Goal: Task Accomplishment & Management: Manage account settings

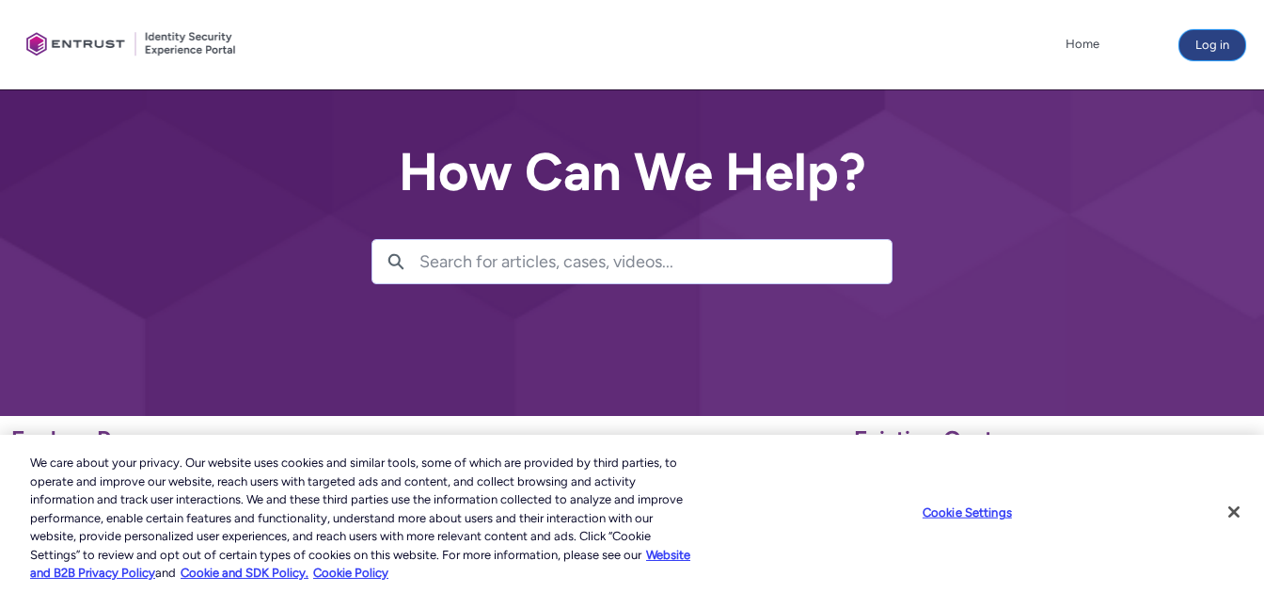
click at [1238, 44] on button "Log in" at bounding box center [1212, 45] width 66 height 30
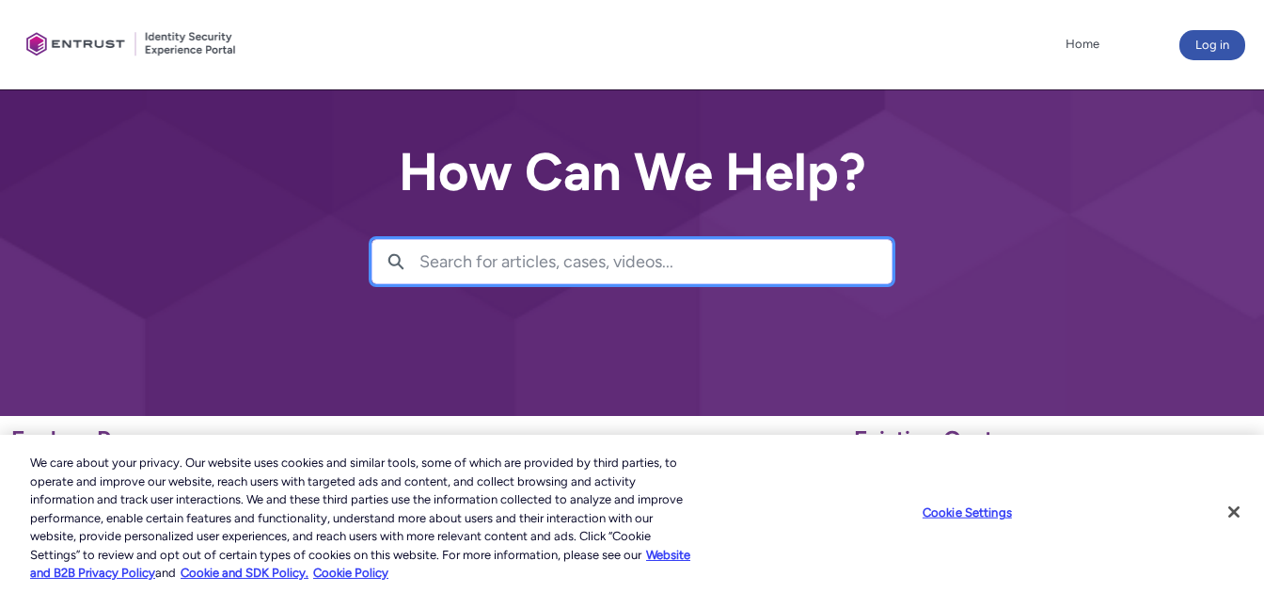
click at [479, 249] on input "Search for articles, cases, videos..." at bounding box center [655, 261] width 472 height 43
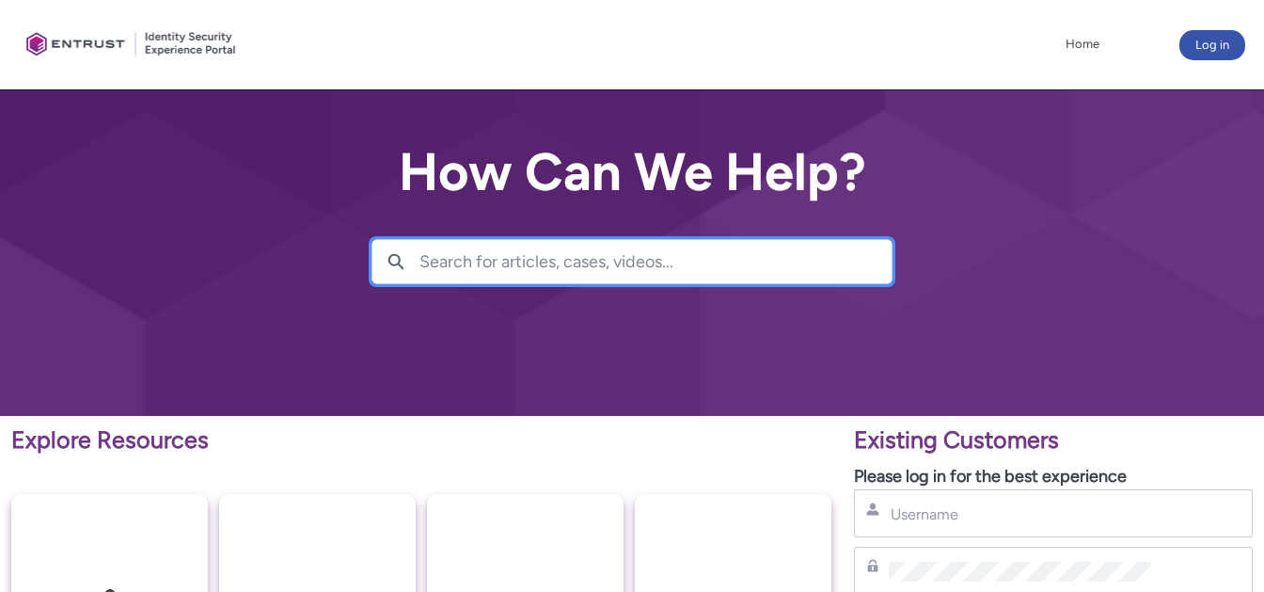
click at [479, 249] on input "Search for articles, cases, videos..." at bounding box center [655, 261] width 472 height 43
type input "p"
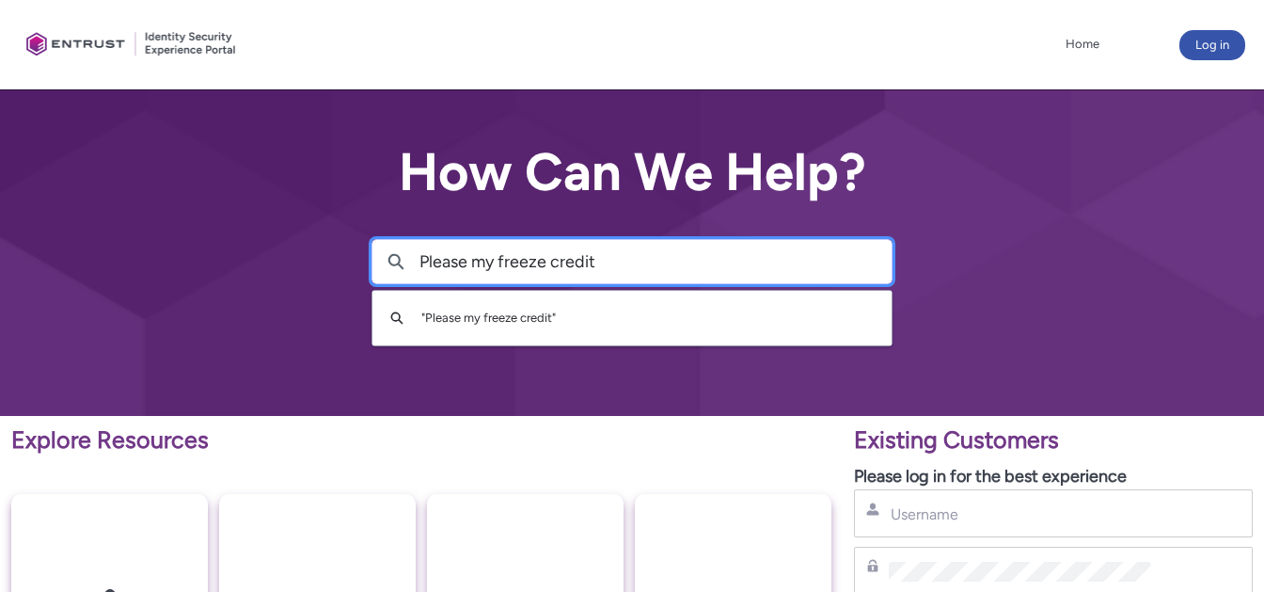
type input "Please my freeze credit"
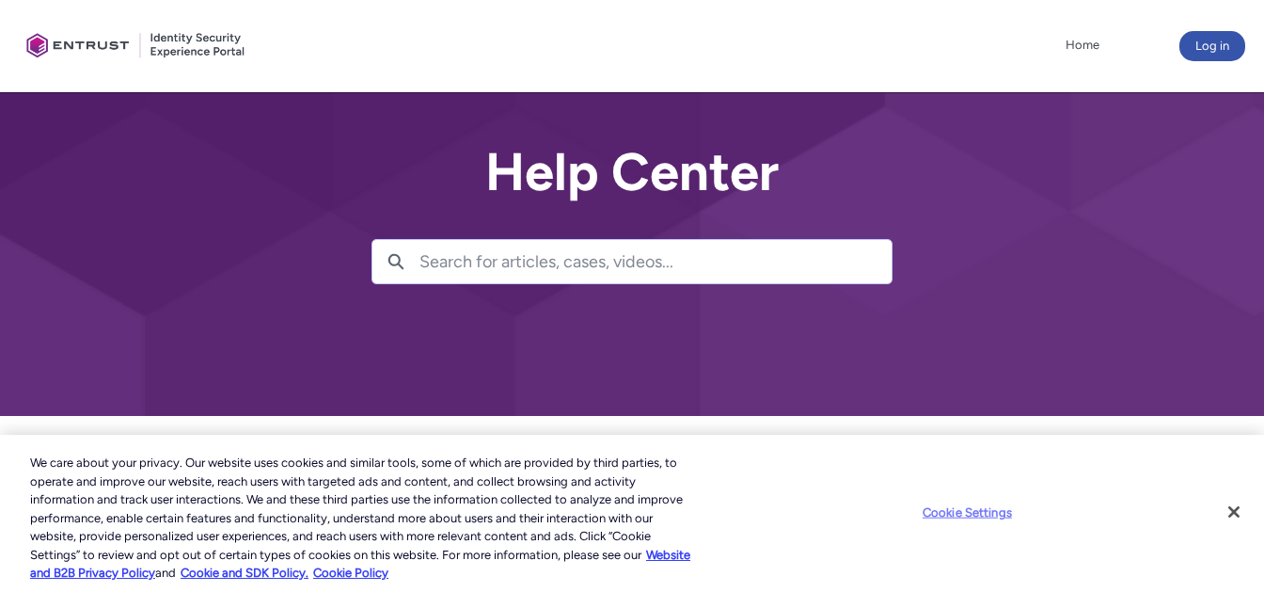
scroll to position [277, 0]
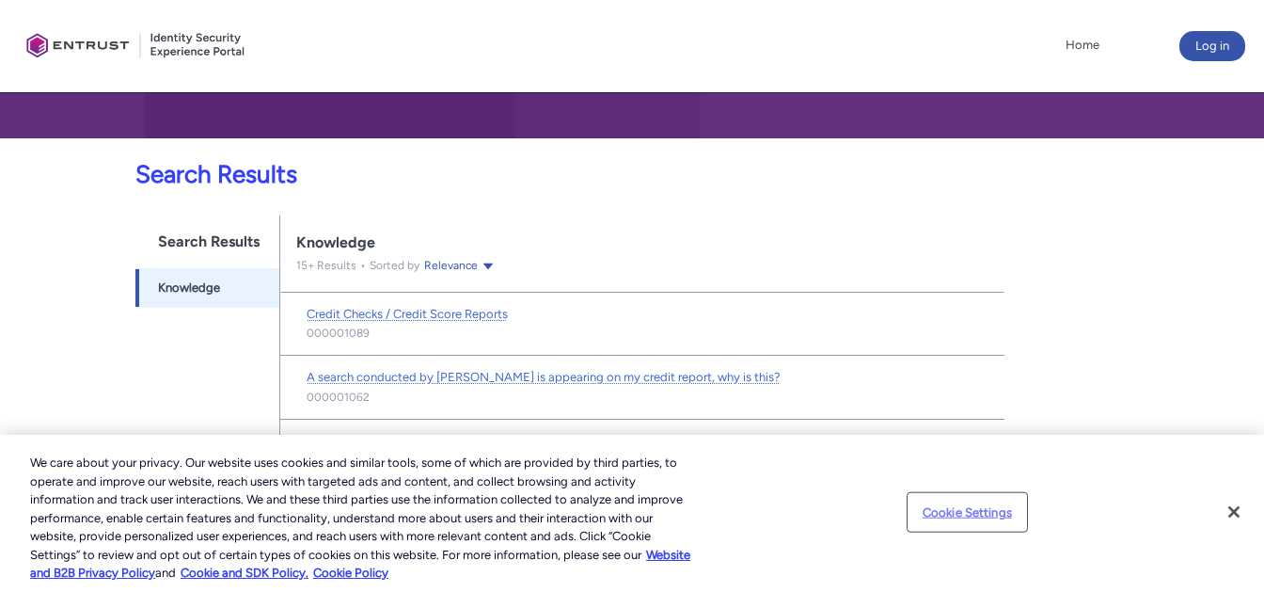
click at [966, 508] on button "Cookie Settings" at bounding box center [967, 512] width 118 height 38
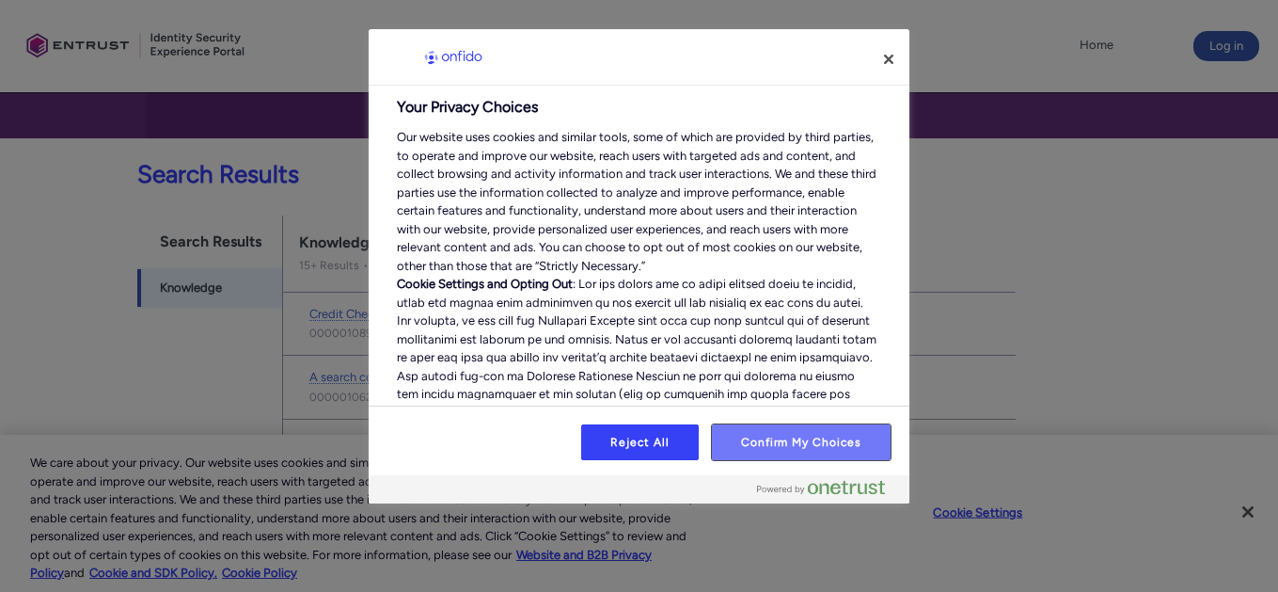
click at [820, 458] on button "Confirm My Choices" at bounding box center [801, 442] width 179 height 36
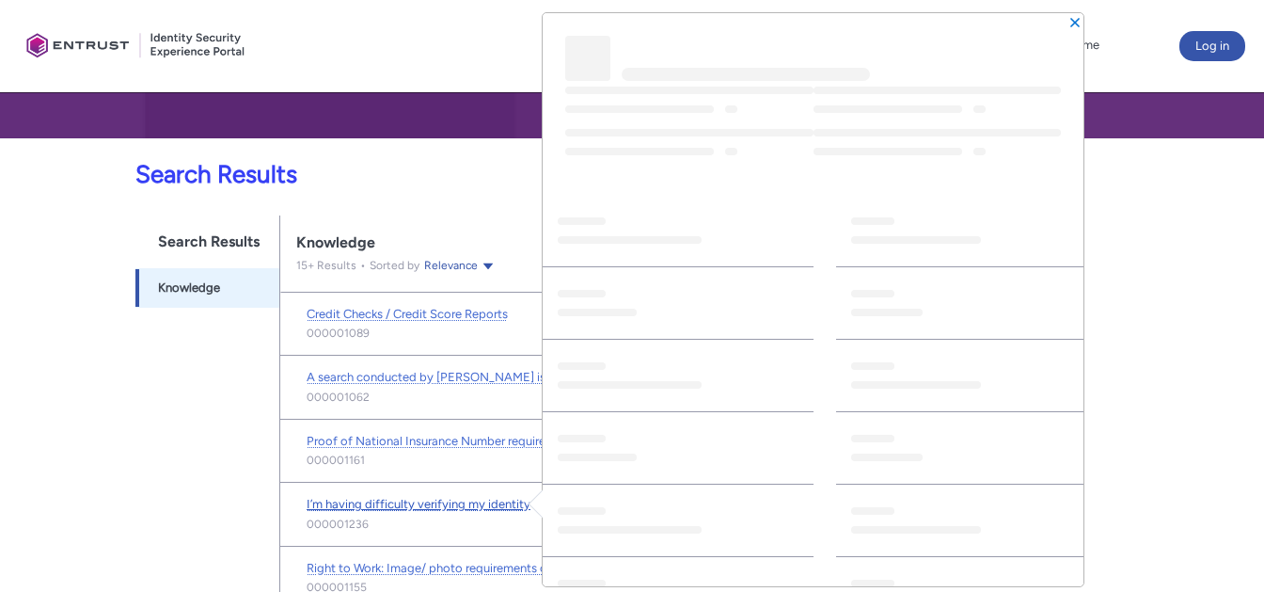
click at [450, 509] on span "I’m having difficulty verifying my identity" at bounding box center [419, 504] width 224 height 14
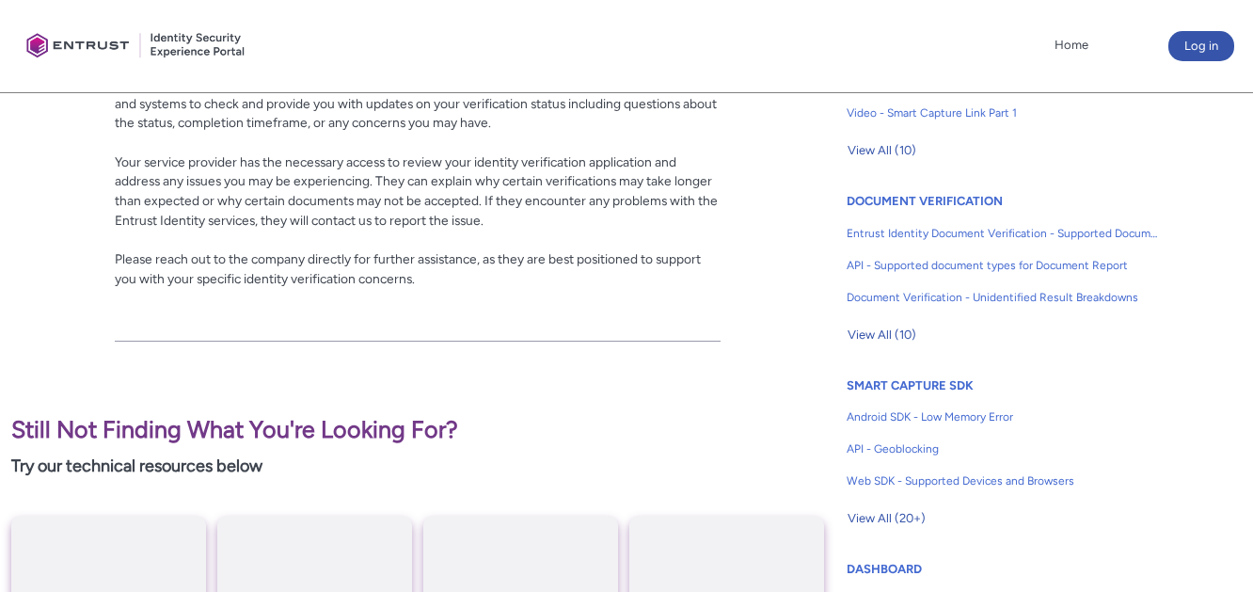
scroll to position [575, 0]
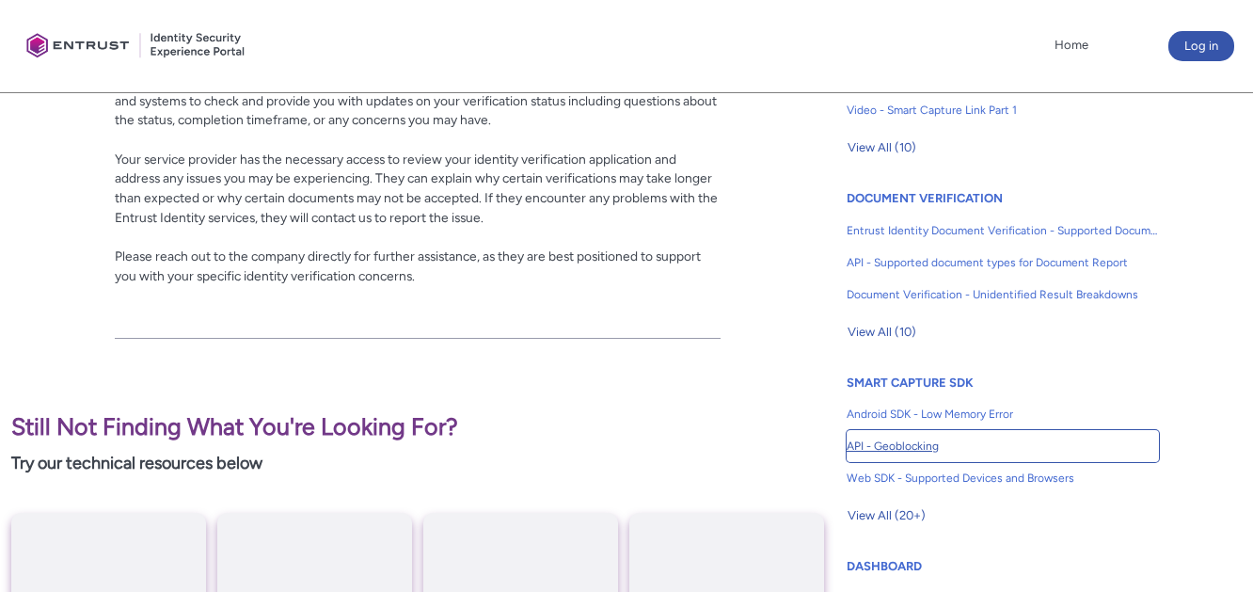
click at [911, 436] on link "API - Geoblocking" at bounding box center [1002, 446] width 312 height 32
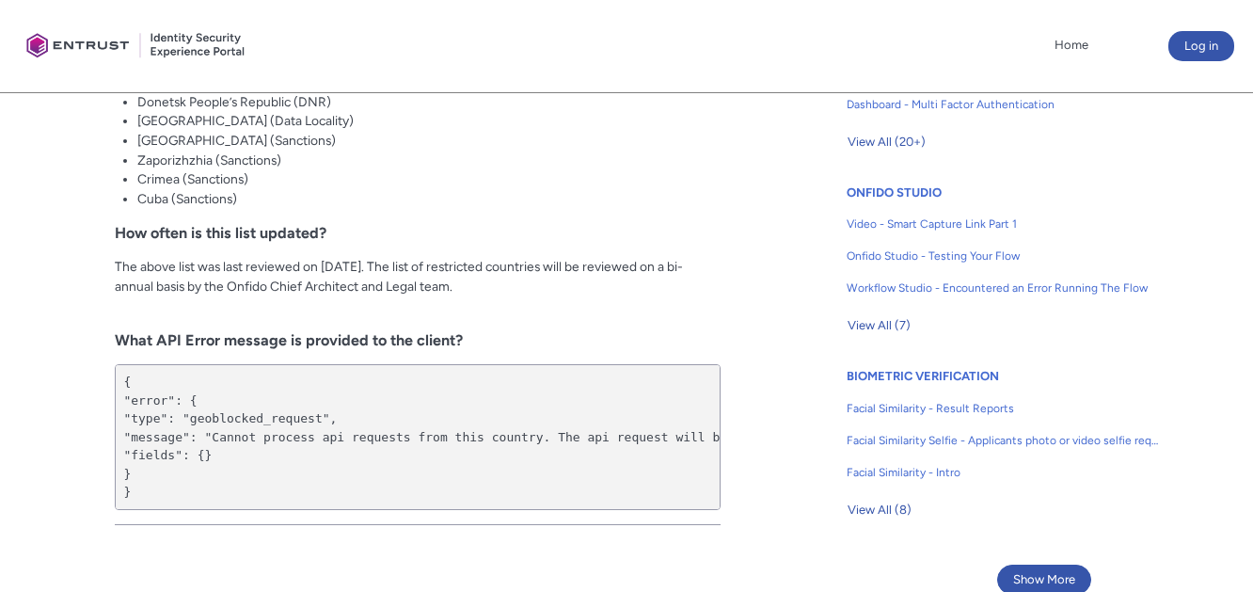
scroll to position [1136, 0]
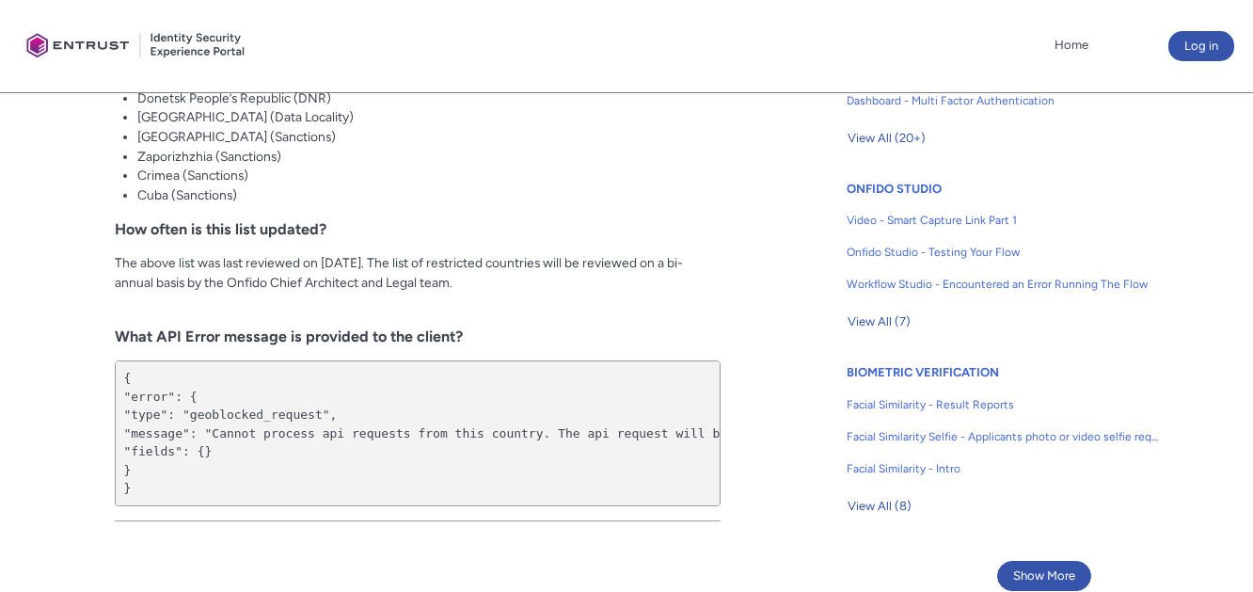
click at [182, 400] on pre "{ "error": { "type": "geoblocked_request", "message": "Cannot process api reque…" at bounding box center [417, 433] width 605 height 146
click at [719, 506] on pre "{ "error": { "type": "geoblocked_request", "message": "Cannot process api reque…" at bounding box center [417, 433] width 605 height 146
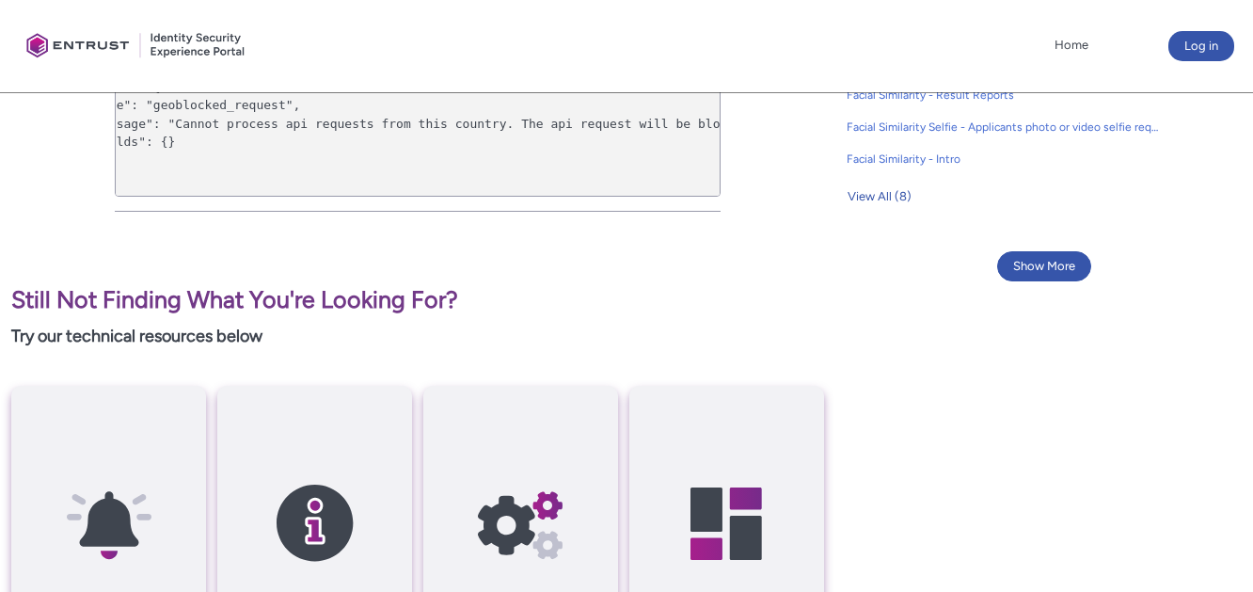
scroll to position [1449, 0]
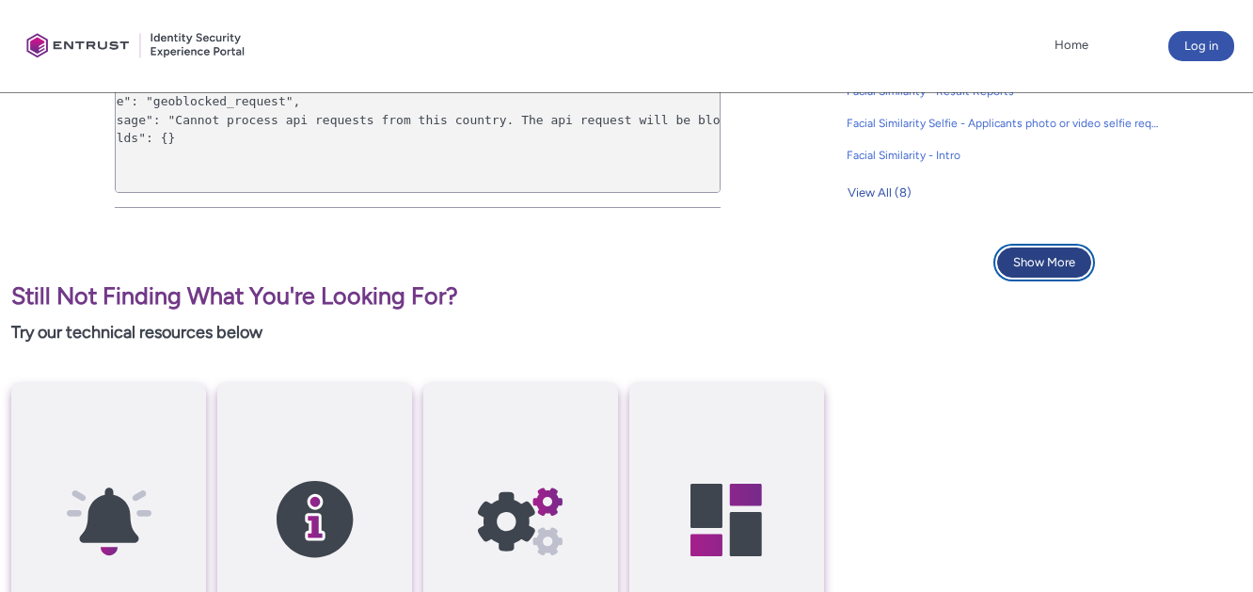
click at [1037, 265] on button "Show More" at bounding box center [1044, 262] width 94 height 30
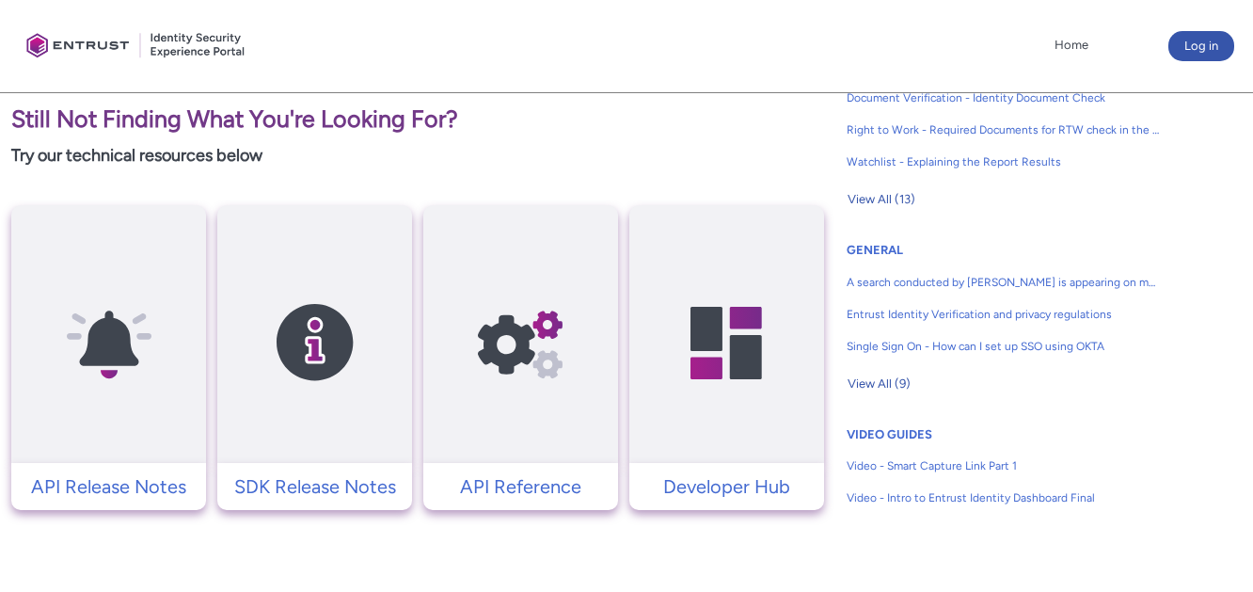
scroll to position [1631, 0]
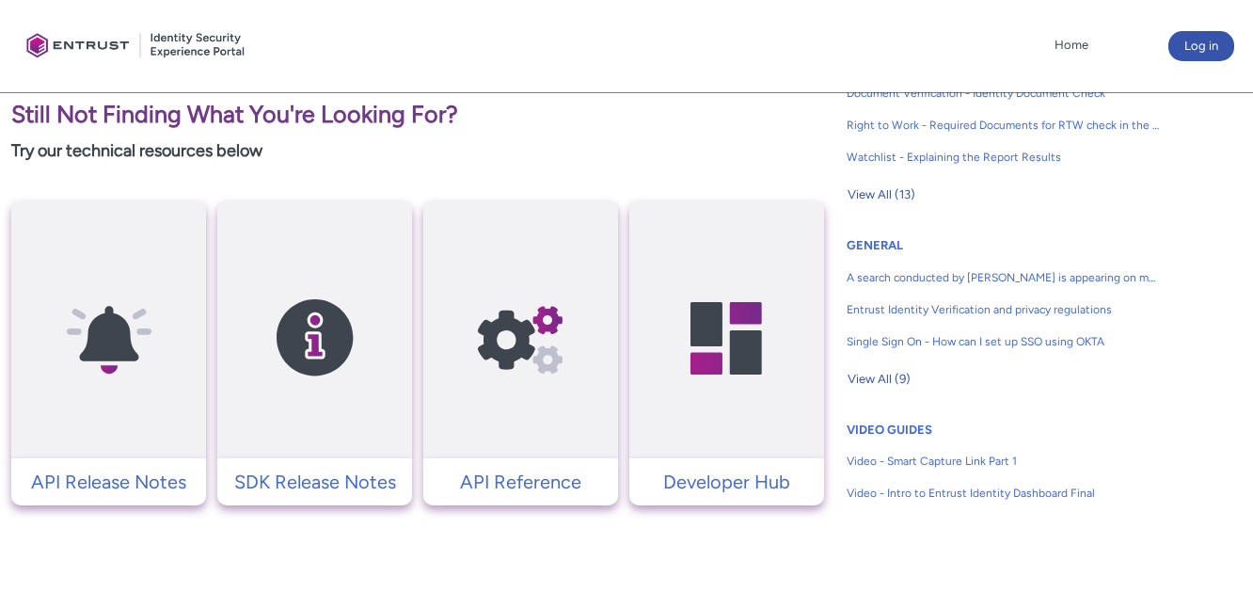
click at [764, 493] on p "Developer Hub" at bounding box center [727, 481] width 176 height 28
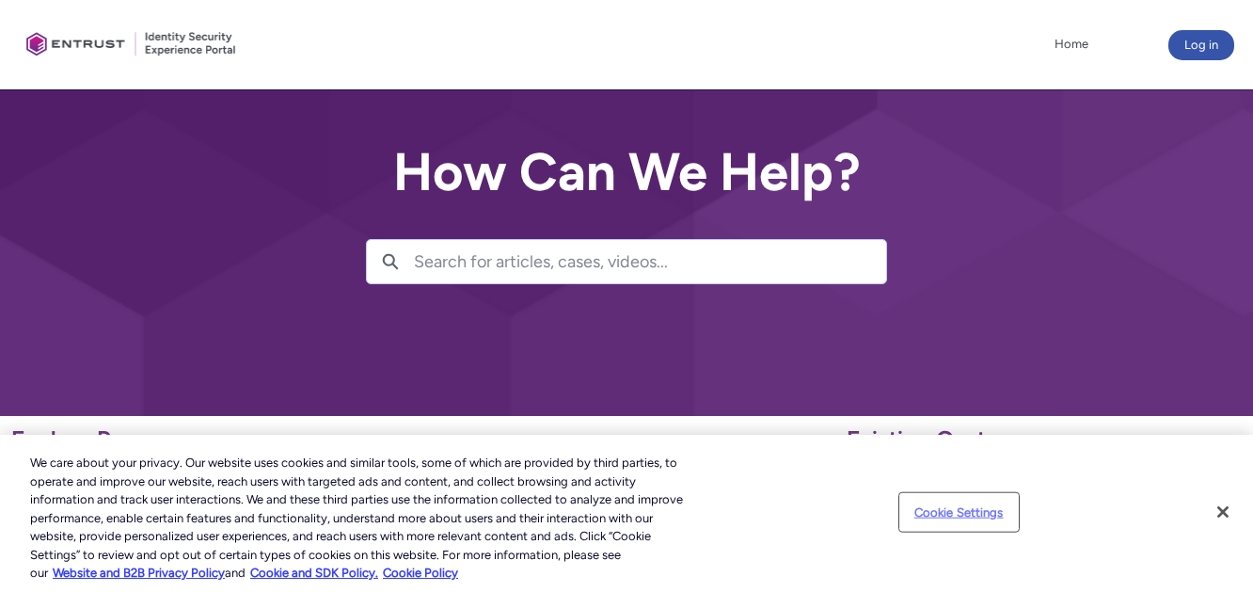
click at [964, 509] on button "Cookie Settings" at bounding box center [959, 512] width 118 height 38
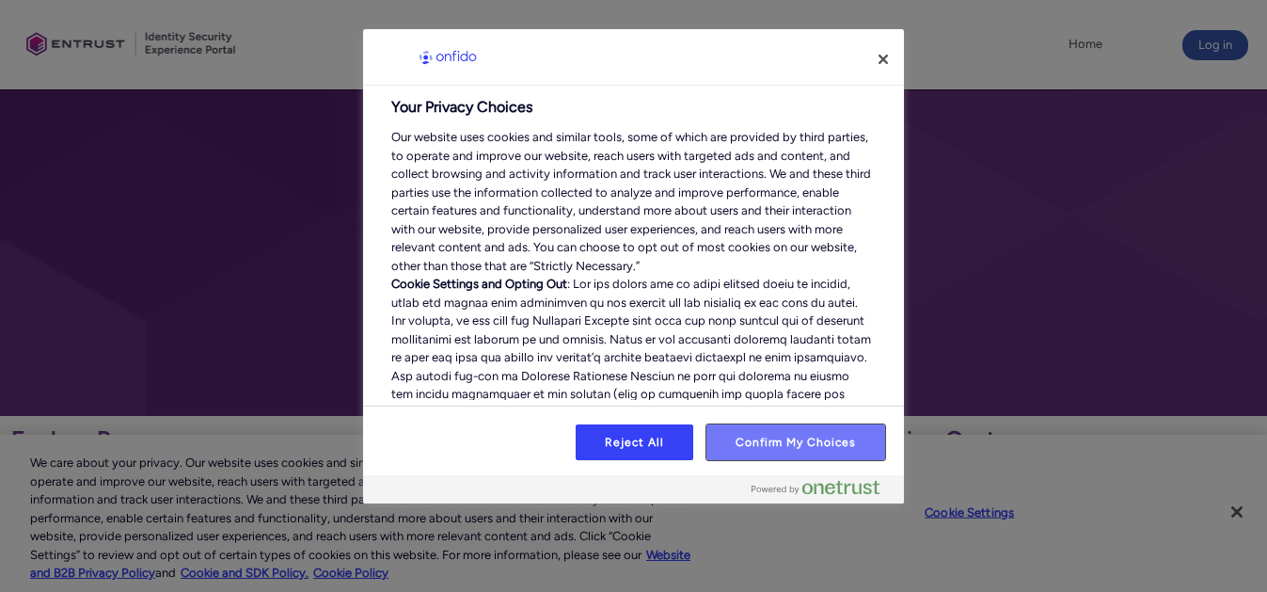
click at [736, 444] on button "Confirm My Choices" at bounding box center [795, 442] width 179 height 36
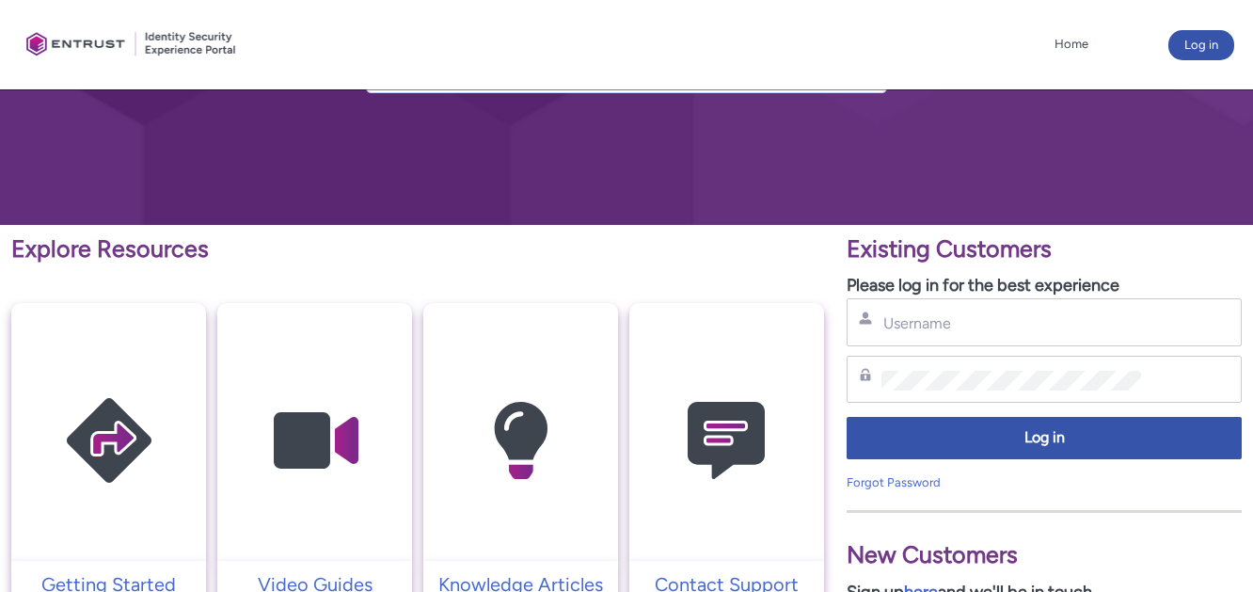
scroll to position [203, 0]
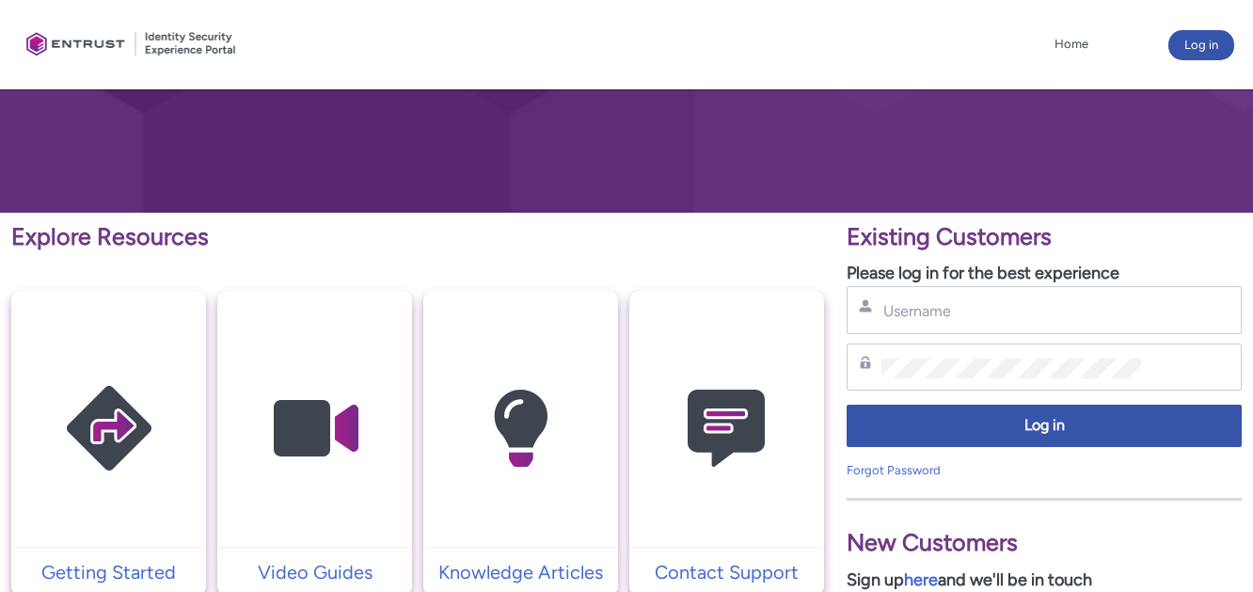
click at [914, 292] on div "Username" at bounding box center [1043, 310] width 395 height 48
click at [906, 307] on input "Username" at bounding box center [1011, 311] width 260 height 20
type input "G"
type input "graciela"
click at [954, 327] on div "graciela Username" at bounding box center [1043, 310] width 395 height 48
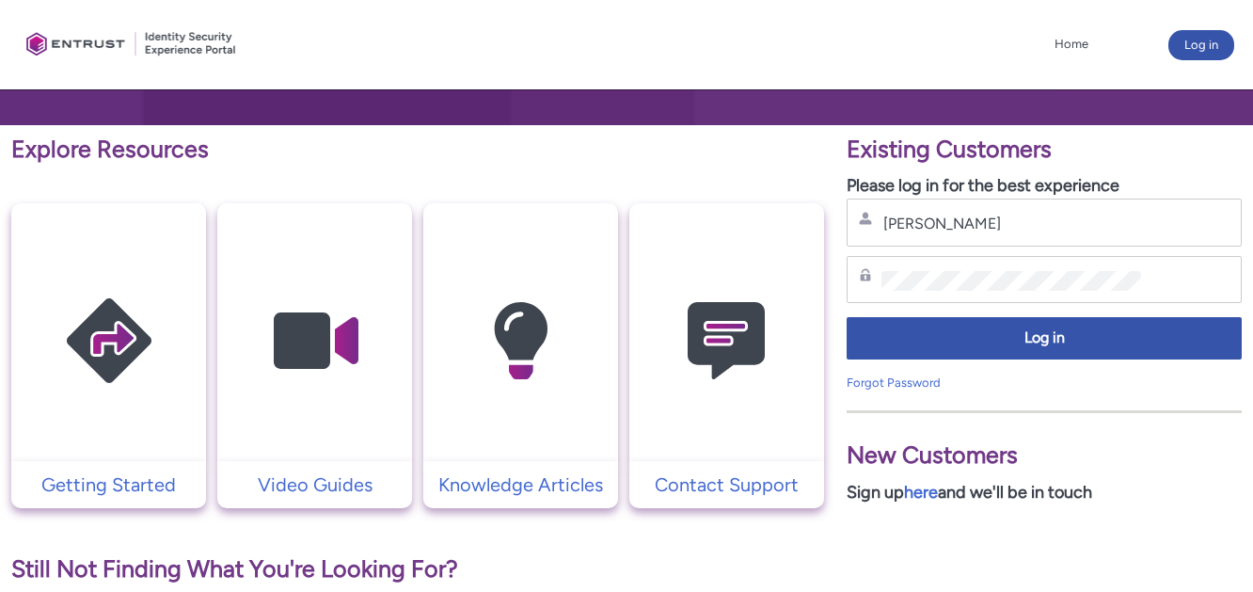
scroll to position [292, 0]
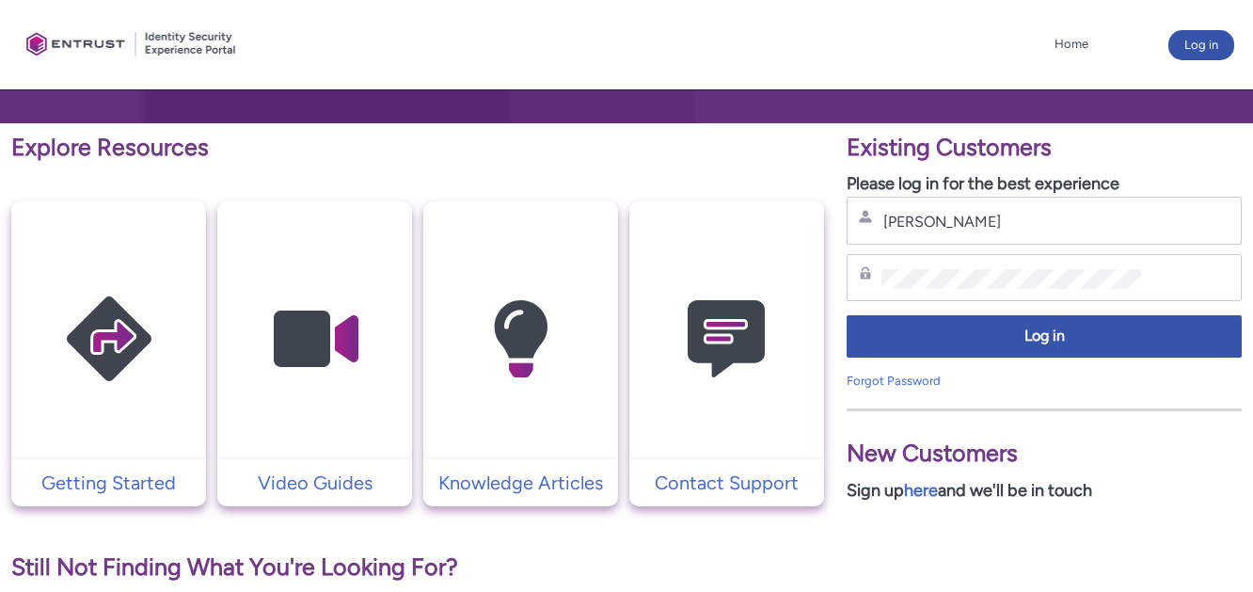
click at [891, 367] on div "Log in" at bounding box center [1043, 340] width 395 height 61
click at [889, 375] on link "Forgot Password" at bounding box center [893, 380] width 94 height 14
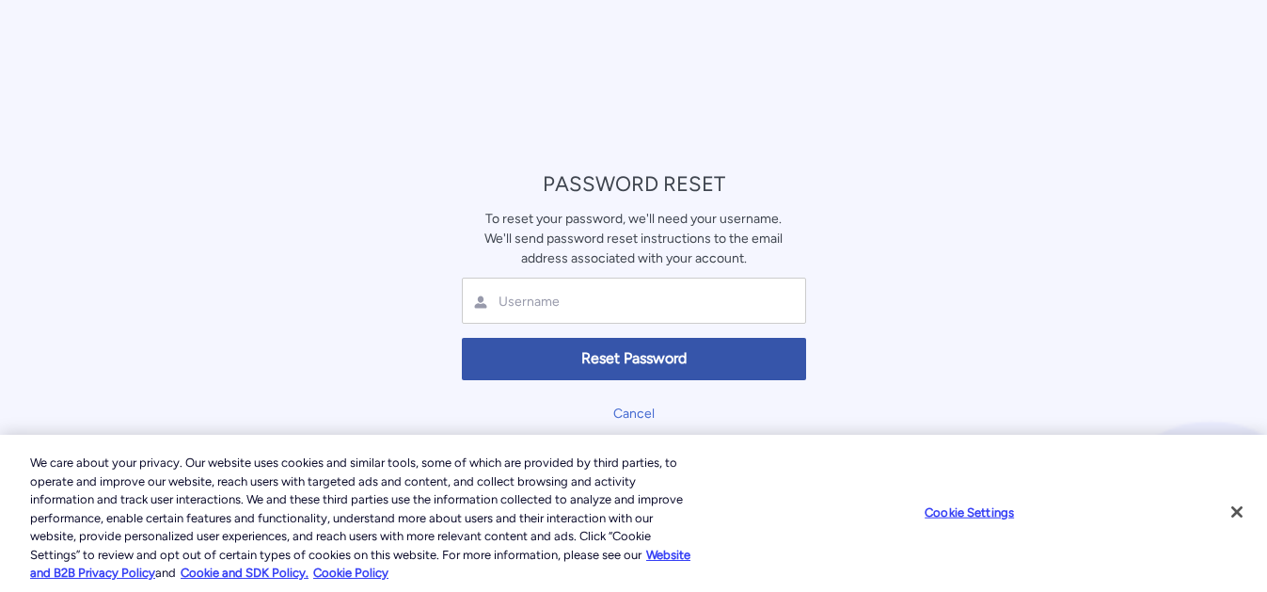
click at [618, 315] on div at bounding box center [634, 300] width 344 height 46
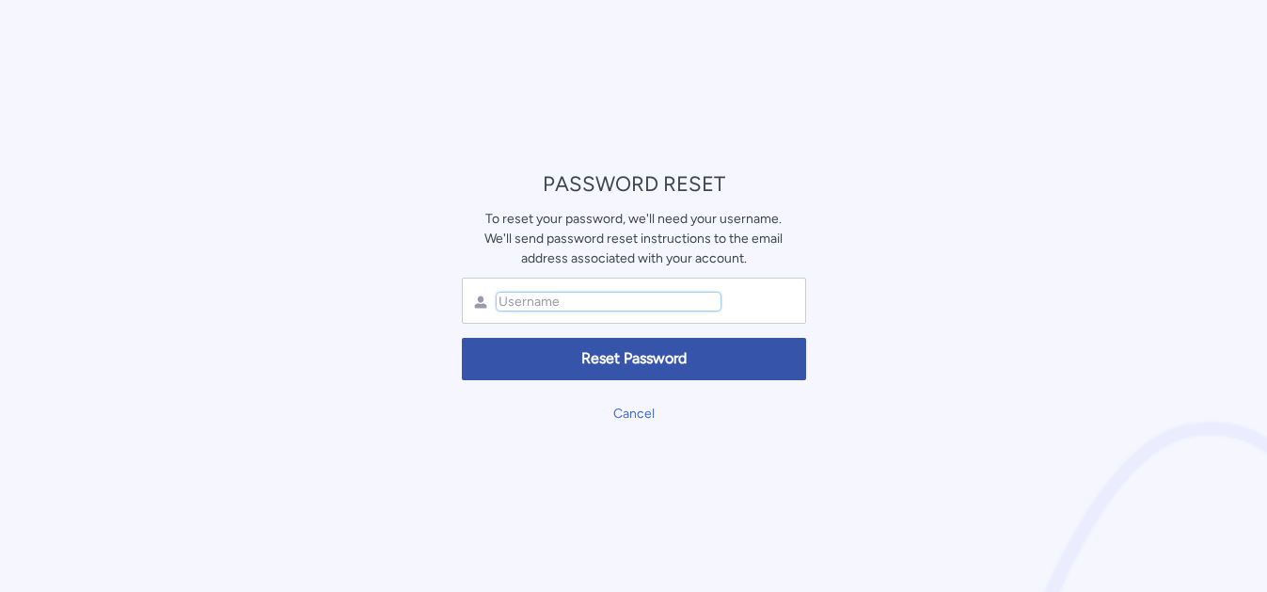
click at [624, 297] on input "text" at bounding box center [609, 301] width 224 height 18
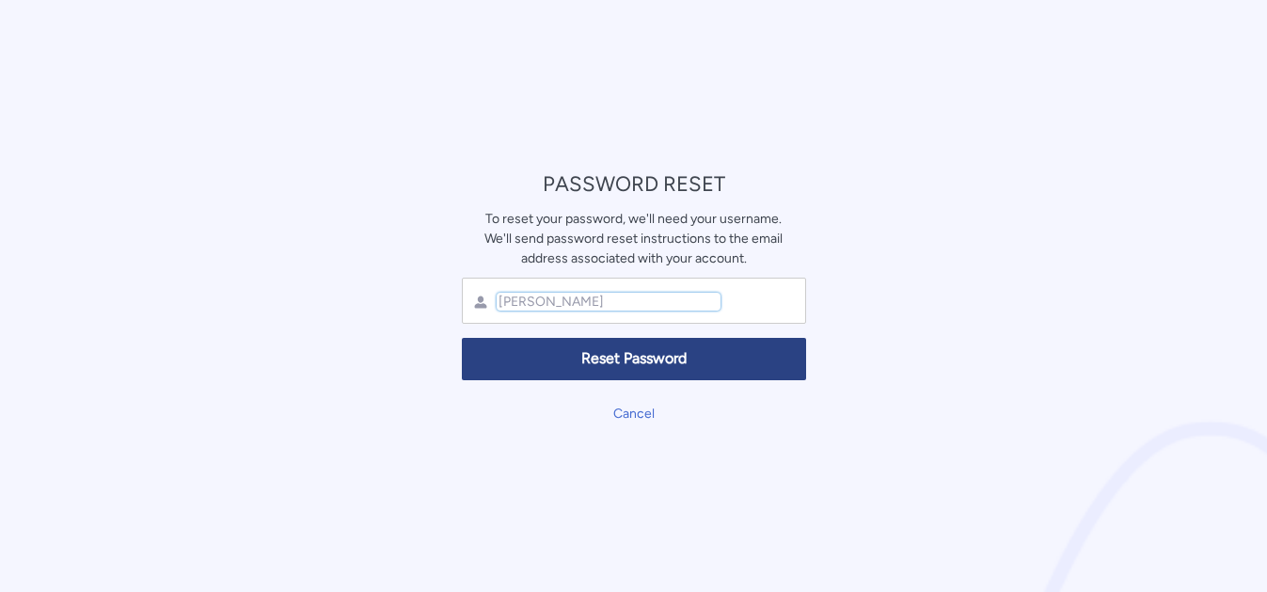
type input "graciela"
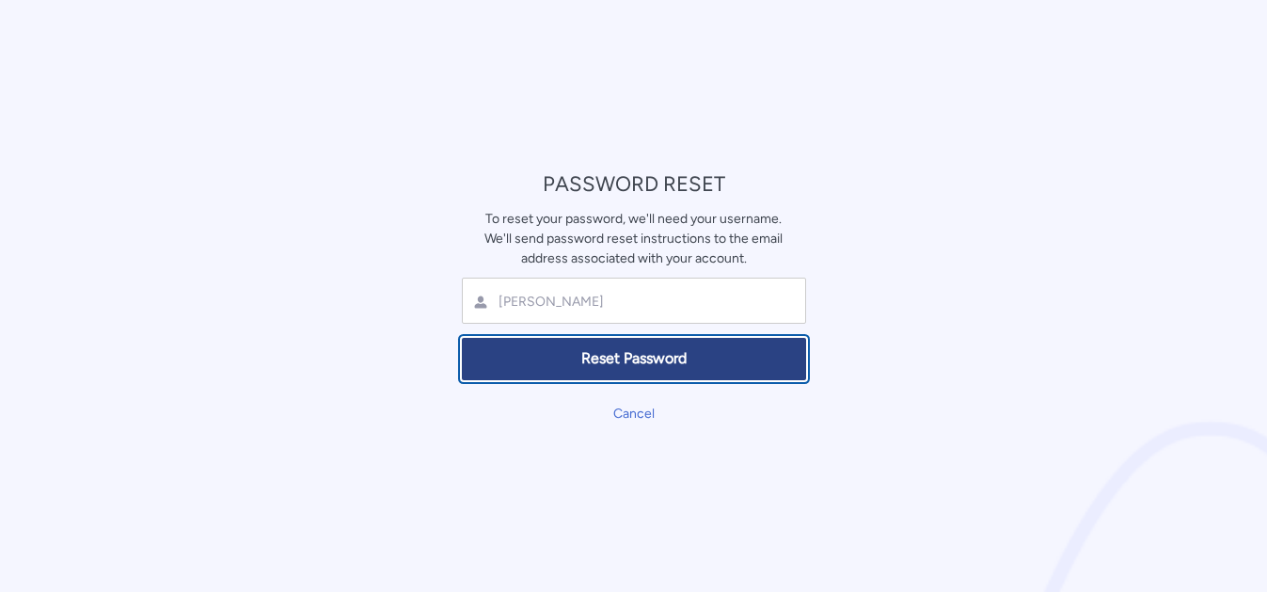
click at [623, 345] on button "Reset Password" at bounding box center [634, 359] width 344 height 42
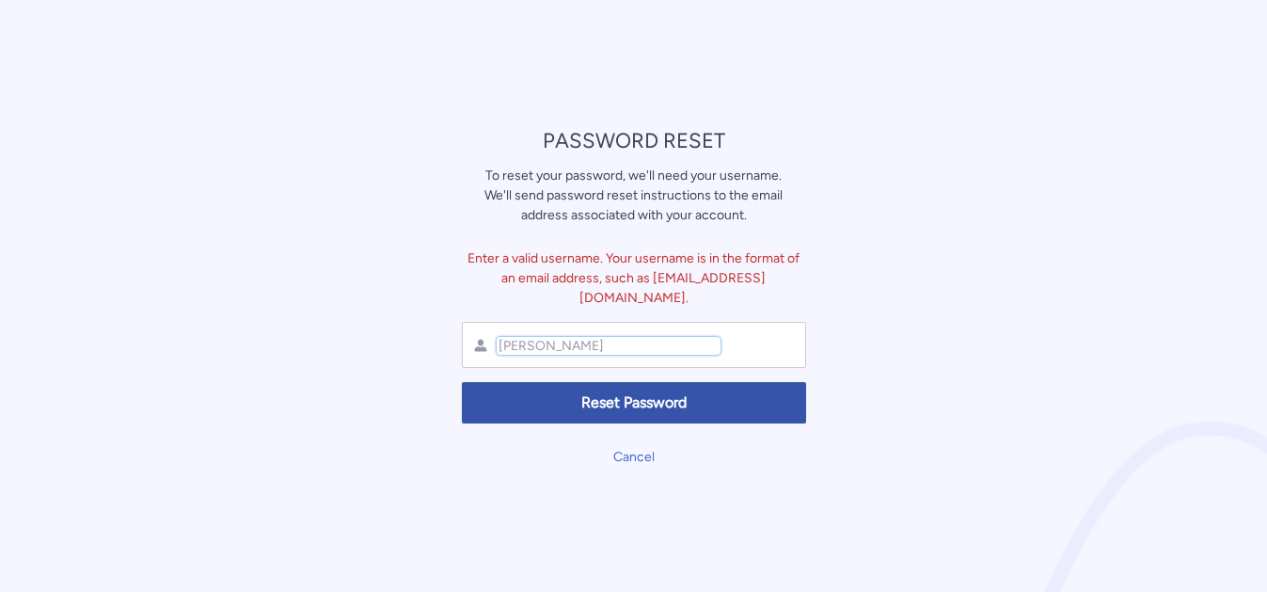
click at [572, 341] on input "graciela" at bounding box center [609, 346] width 224 height 18
click at [664, 337] on input "graciellazun@frontier.com" at bounding box center [609, 346] width 224 height 18
type input "g"
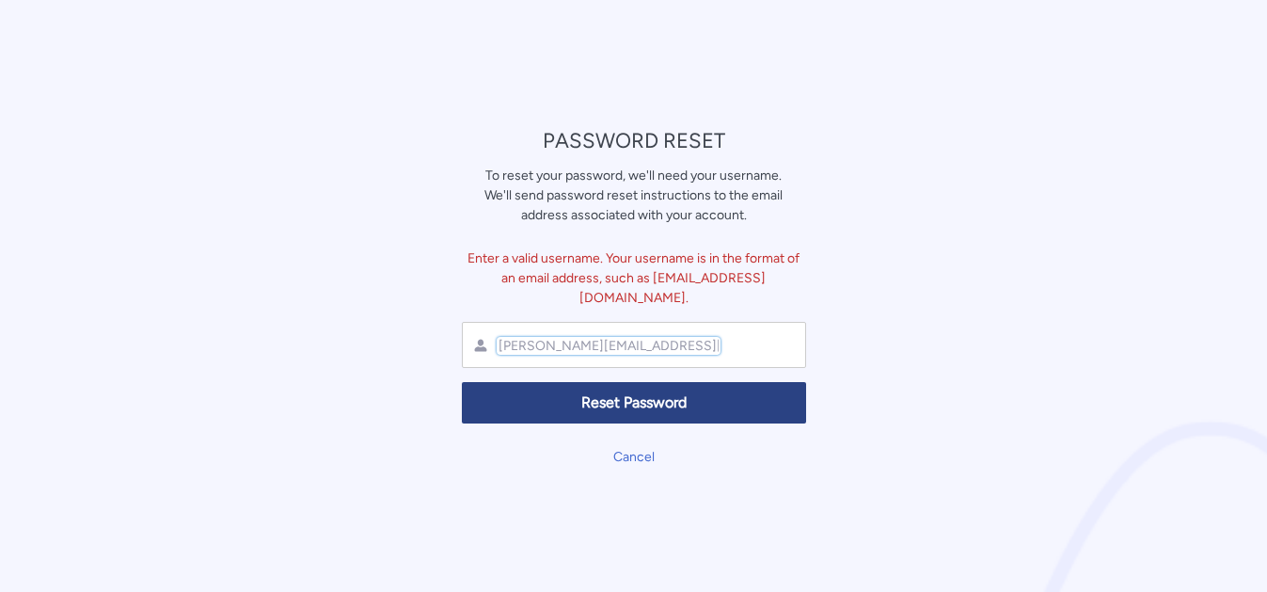
type input "graciela@company.com"
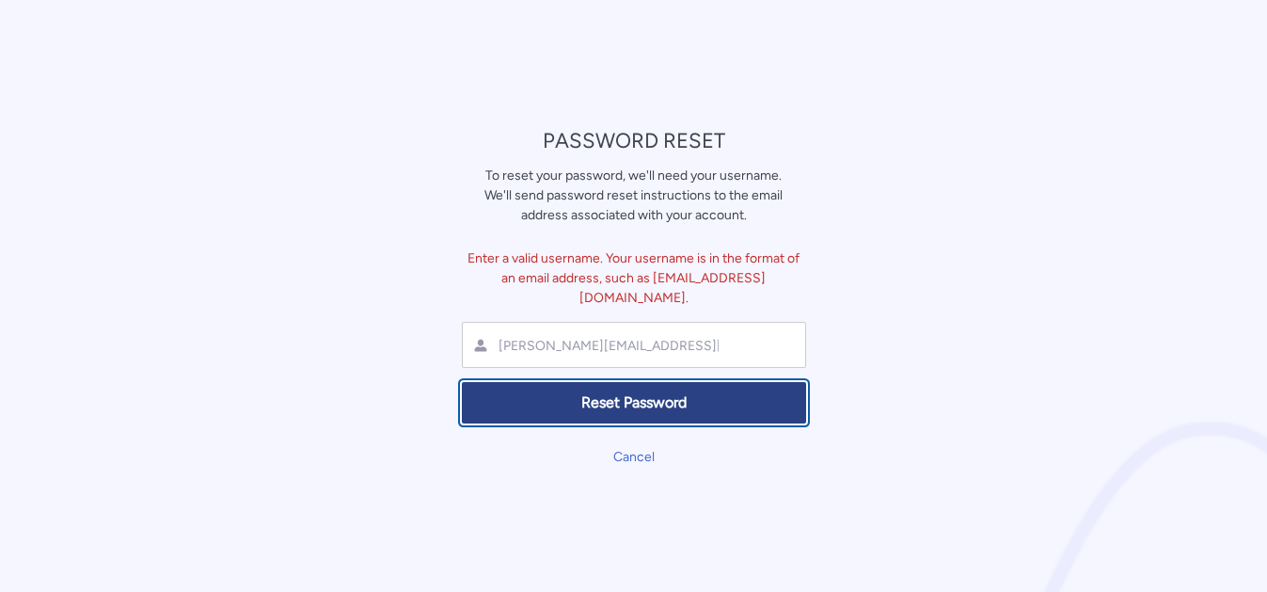
click at [653, 392] on span "Reset Password" at bounding box center [634, 403] width 320 height 22
